Goal: Task Accomplishment & Management: Complete application form

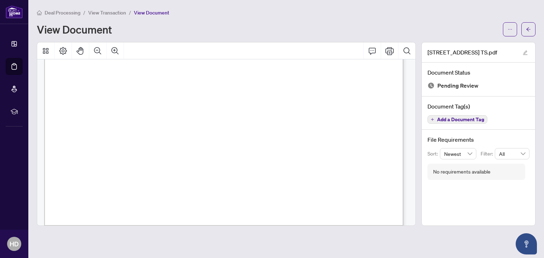
scroll to position [283, 0]
click at [387, 54] on icon "Print" at bounding box center [389, 51] width 8 height 8
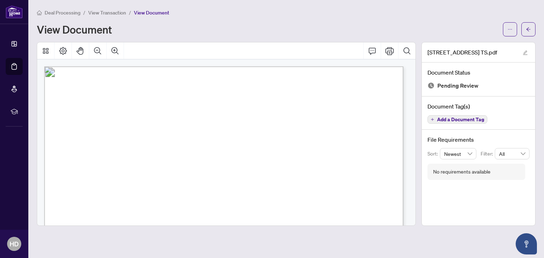
click at [106, 12] on span "View Transaction" at bounding box center [107, 13] width 38 height 6
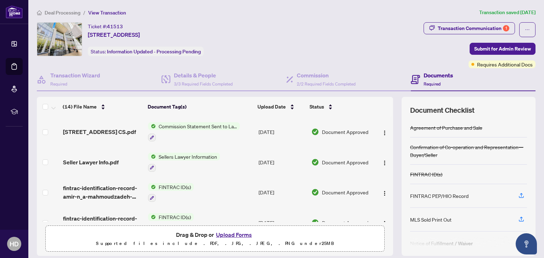
click at [430, 78] on h4 "Documents" at bounding box center [437, 75] width 29 height 8
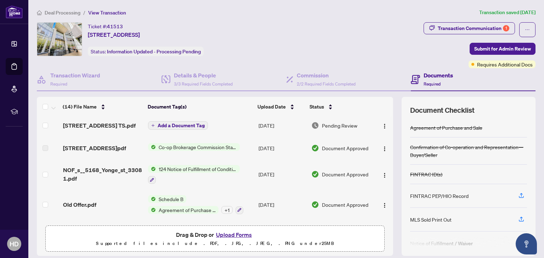
scroll to position [154, 0]
click at [158, 123] on span "Add a Document Tag" at bounding box center [181, 125] width 47 height 5
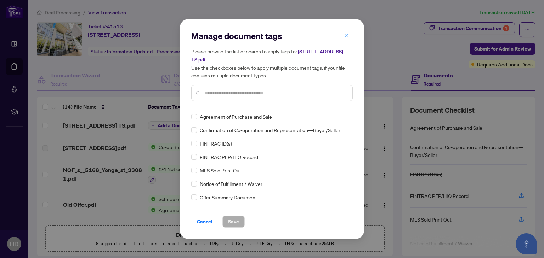
click at [346, 38] on icon "close" at bounding box center [346, 35] width 5 height 5
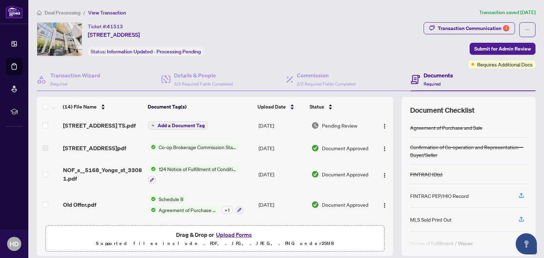
click at [239, 233] on button "Upload Forms" at bounding box center [234, 234] width 40 height 9
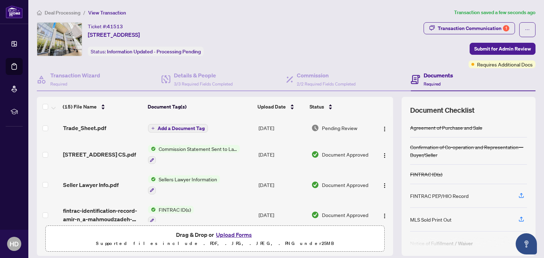
scroll to position [1, 0]
click at [85, 127] on span "Trade_Sheet.pdf" at bounding box center [84, 127] width 43 height 8
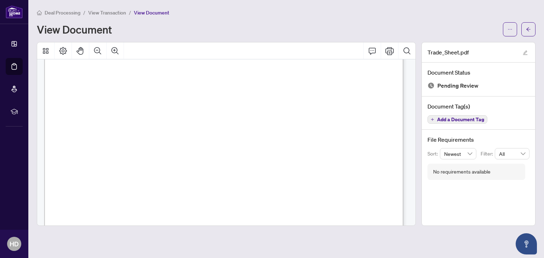
scroll to position [25, 0]
click at [108, 13] on span "View Transaction" at bounding box center [107, 13] width 38 height 6
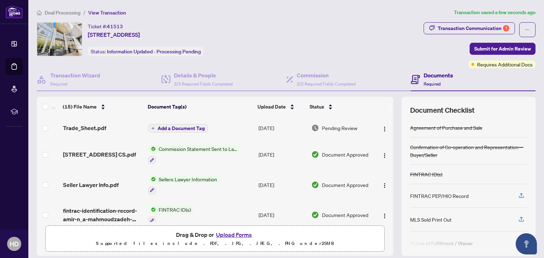
click at [152, 128] on icon "plus" at bounding box center [153, 128] width 3 height 0
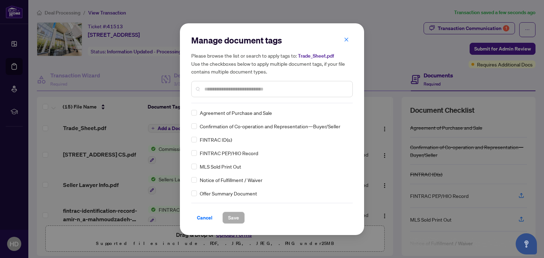
click at [266, 91] on input "text" at bounding box center [275, 89] width 142 height 8
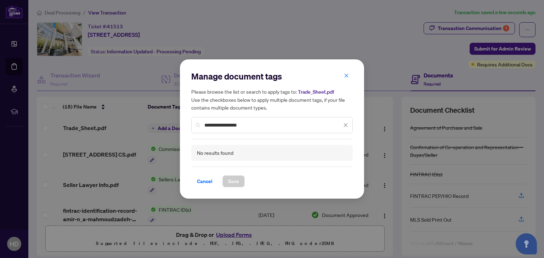
type input "**********"
click at [264, 121] on div "**********" at bounding box center [271, 125] width 161 height 16
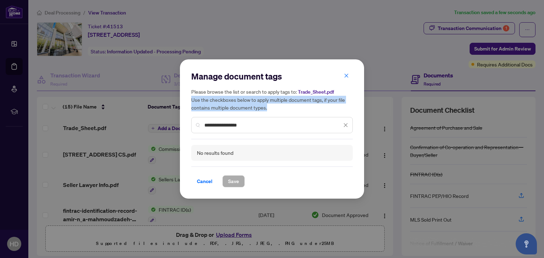
click at [264, 121] on div "**********" at bounding box center [271, 125] width 161 height 16
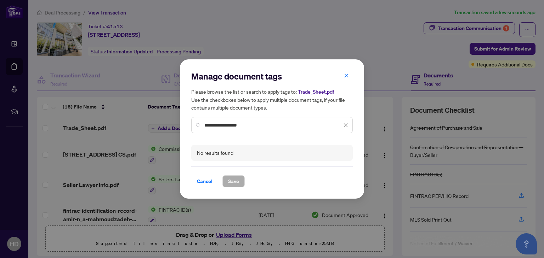
click at [258, 130] on div "**********" at bounding box center [271, 125] width 161 height 16
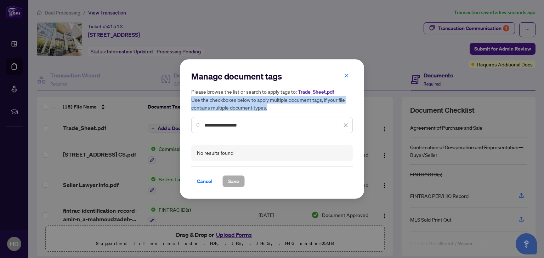
click at [258, 130] on div "**********" at bounding box center [271, 125] width 161 height 16
click at [208, 185] on span "Cancel" at bounding box center [205, 181] width 16 height 11
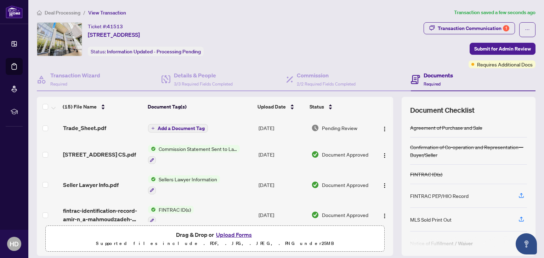
click at [169, 129] on span "Add a Document Tag" at bounding box center [181, 128] width 47 height 5
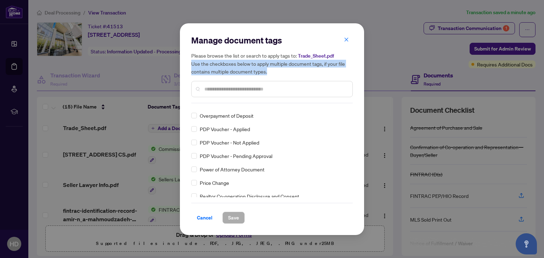
scroll to position [1185, 0]
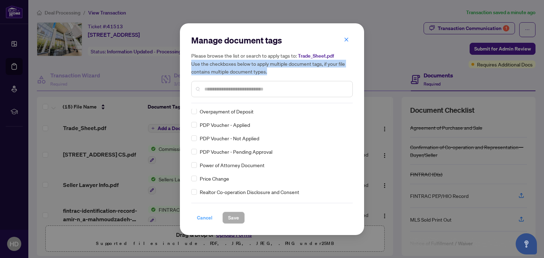
click at [205, 221] on span "Cancel" at bounding box center [205, 217] width 16 height 11
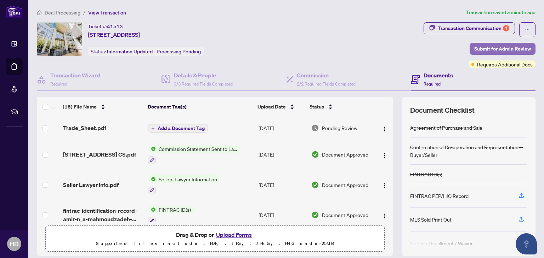
click at [491, 46] on span "Submit for Admin Review" at bounding box center [502, 48] width 57 height 11
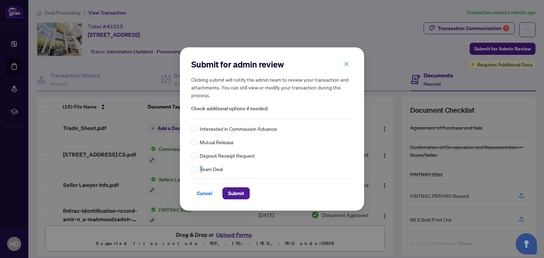
drag, startPoint x: 201, startPoint y: 172, endPoint x: 197, endPoint y: 169, distance: 5.4
click at [197, 169] on div "Team Deal" at bounding box center [271, 169] width 161 height 8
click at [242, 195] on span "Submit" at bounding box center [236, 193] width 16 height 11
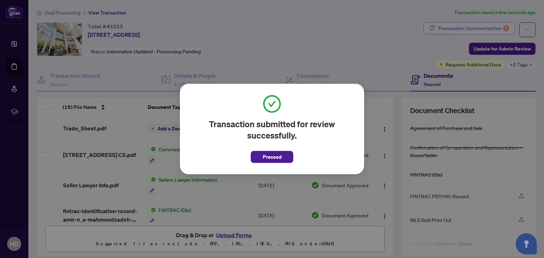
click at [477, 28] on div "Transaction submitted for review successfully. Proceed Cancel OK" at bounding box center [272, 129] width 544 height 258
click at [286, 160] on button "Proceed" at bounding box center [272, 157] width 42 height 12
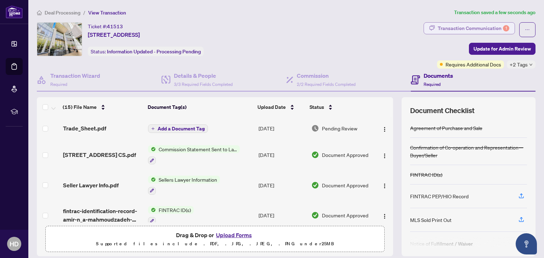
click at [453, 27] on div "Transaction Communication 1" at bounding box center [474, 28] width 72 height 11
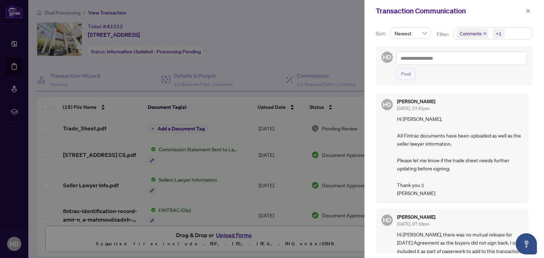
scroll to position [0, 0]
click at [320, 46] on div at bounding box center [272, 129] width 544 height 258
click at [528, 12] on icon "close" at bounding box center [527, 10] width 5 height 5
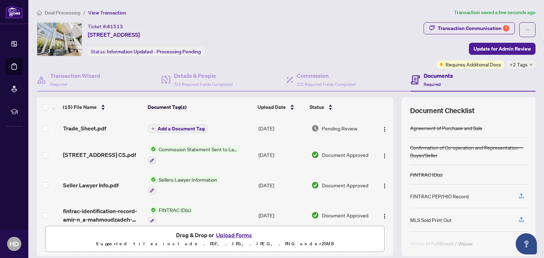
click at [510, 65] on span "+2 Tags" at bounding box center [518, 65] width 18 height 8
click at [437, 64] on div "Requires Additional Docs" at bounding box center [470, 65] width 67 height 8
click at [449, 67] on span "Requires Additional Docs" at bounding box center [473, 65] width 56 height 8
click at [471, 67] on span "Requires Additional Docs" at bounding box center [473, 65] width 56 height 8
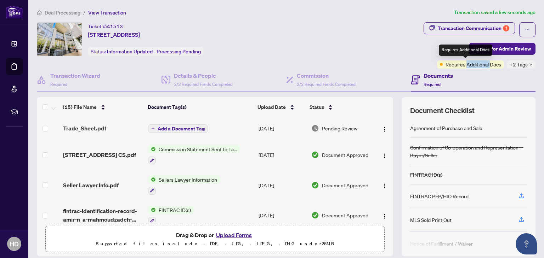
click at [471, 67] on span "Requires Additional Docs" at bounding box center [473, 65] width 56 height 8
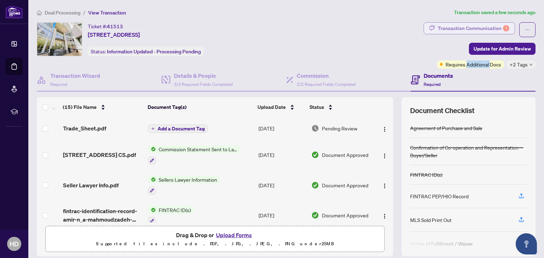
click at [487, 24] on div "Transaction Communication 1" at bounding box center [474, 28] width 72 height 11
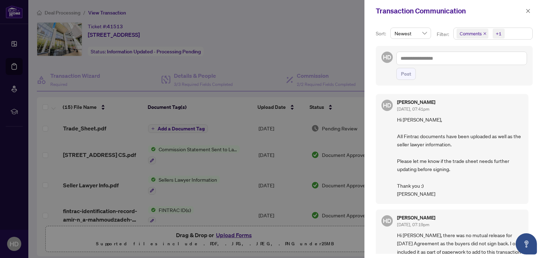
click at [483, 32] on icon "close" at bounding box center [485, 34] width 4 height 4
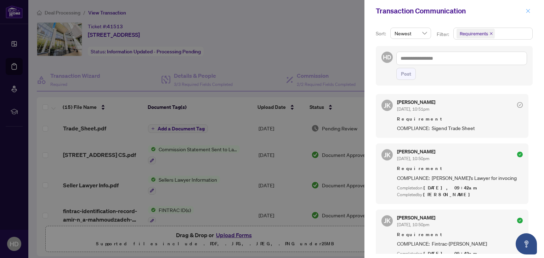
click at [528, 10] on icon "close" at bounding box center [527, 10] width 5 height 5
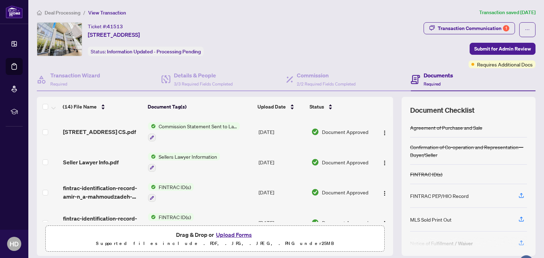
click at [381, 23] on div "Ticket #: 41513 [STREET_ADDRESS] Status: Information Updated - Processing Pendi…" at bounding box center [229, 39] width 384 height 34
